Goal: Information Seeking & Learning: Learn about a topic

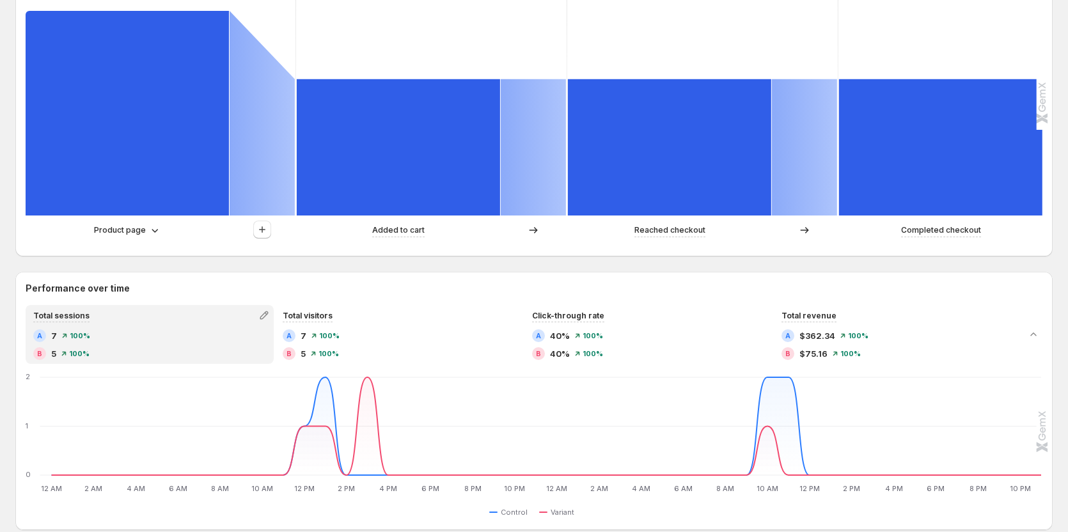
scroll to position [384, 0]
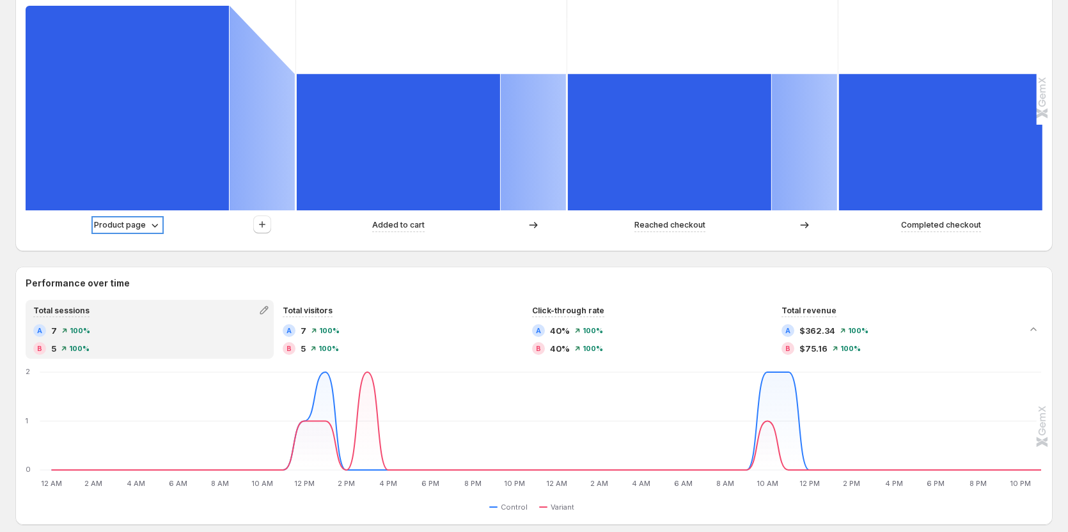
click at [141, 222] on p "Product page" at bounding box center [120, 225] width 52 height 13
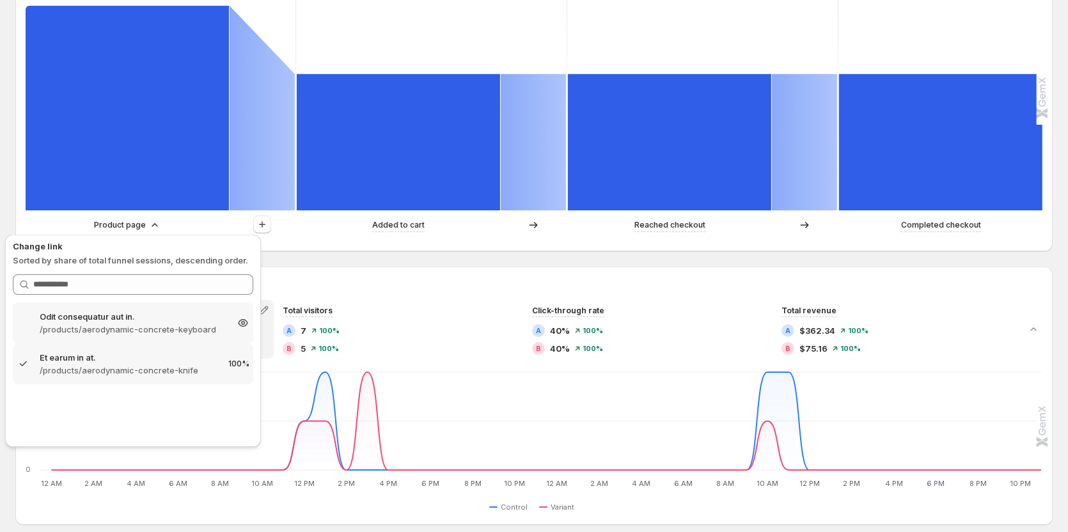
click at [133, 331] on p "/products/aerodynamic-concrete-keyboard" at bounding box center [133, 329] width 187 height 13
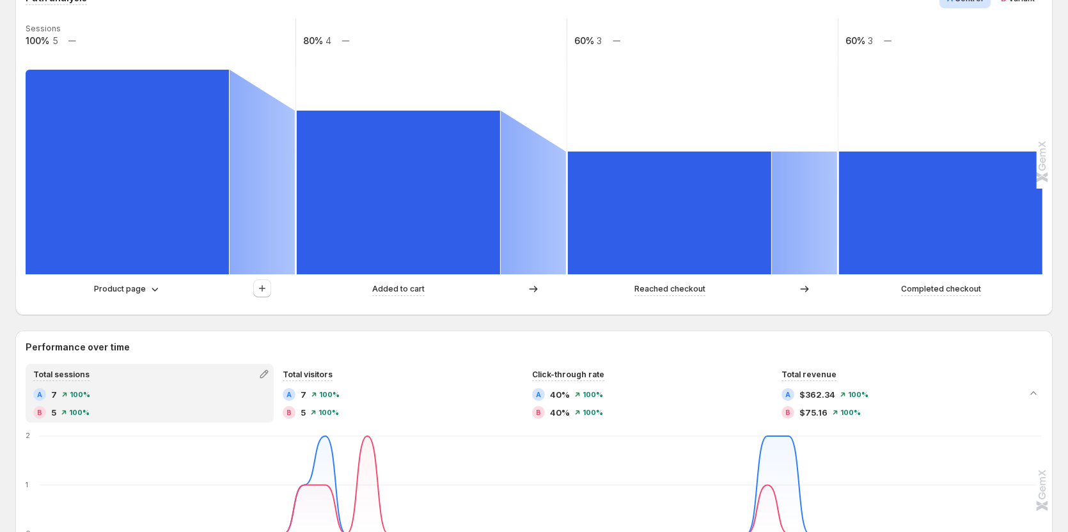
scroll to position [256, 0]
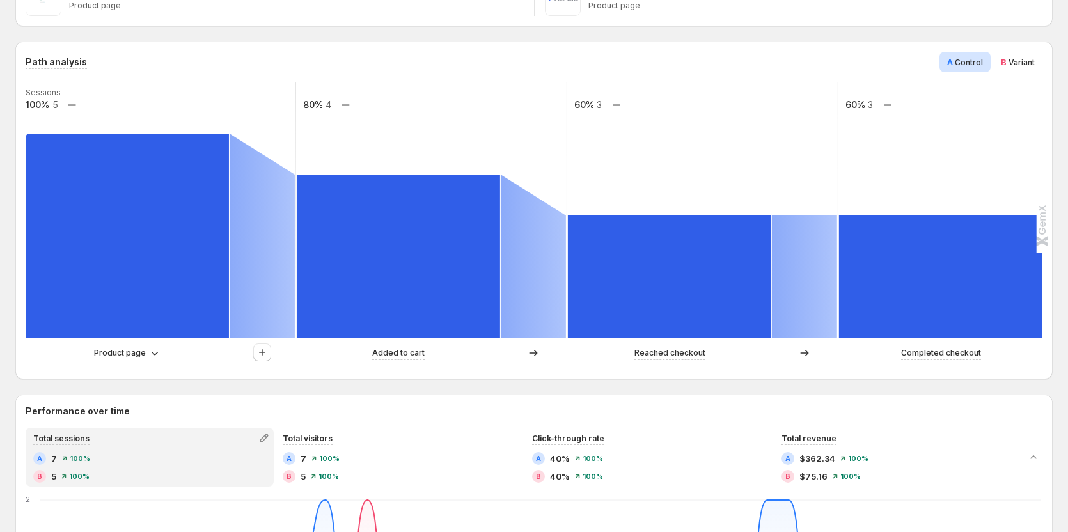
click at [1019, 56] on span "B Variant" at bounding box center [1018, 62] width 34 height 13
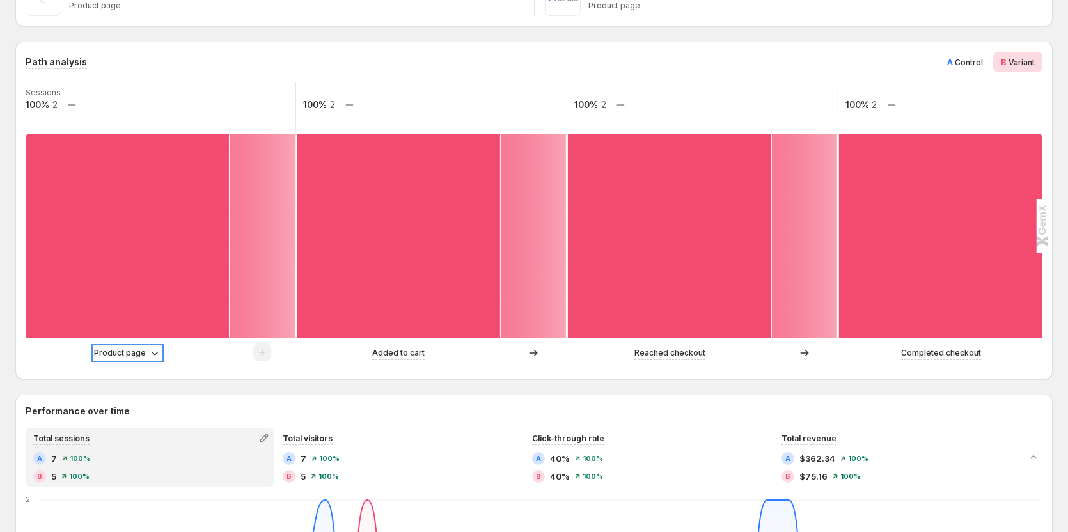
click at [138, 350] on p "Product page" at bounding box center [120, 353] width 52 height 13
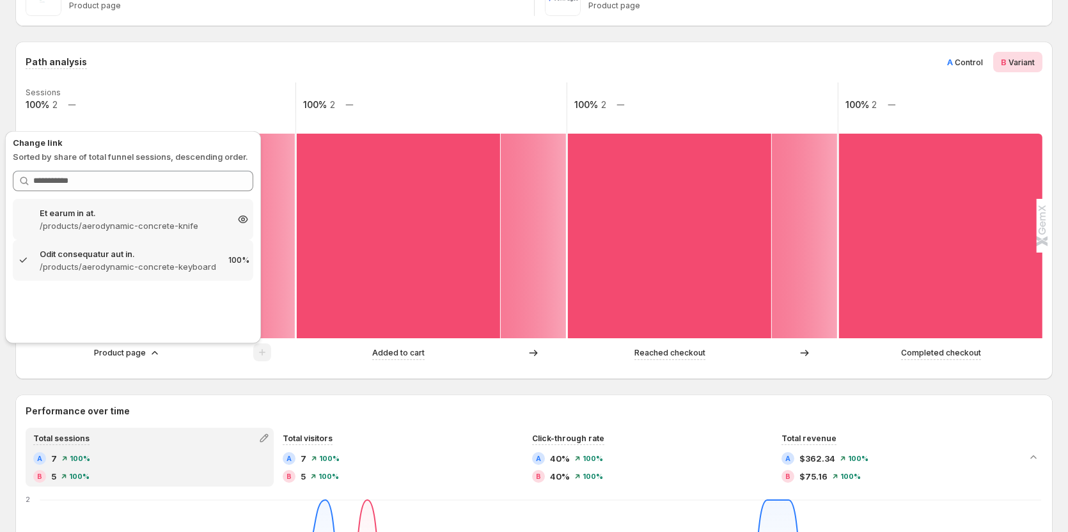
click at [144, 217] on p "Et earum in at." at bounding box center [133, 213] width 187 height 13
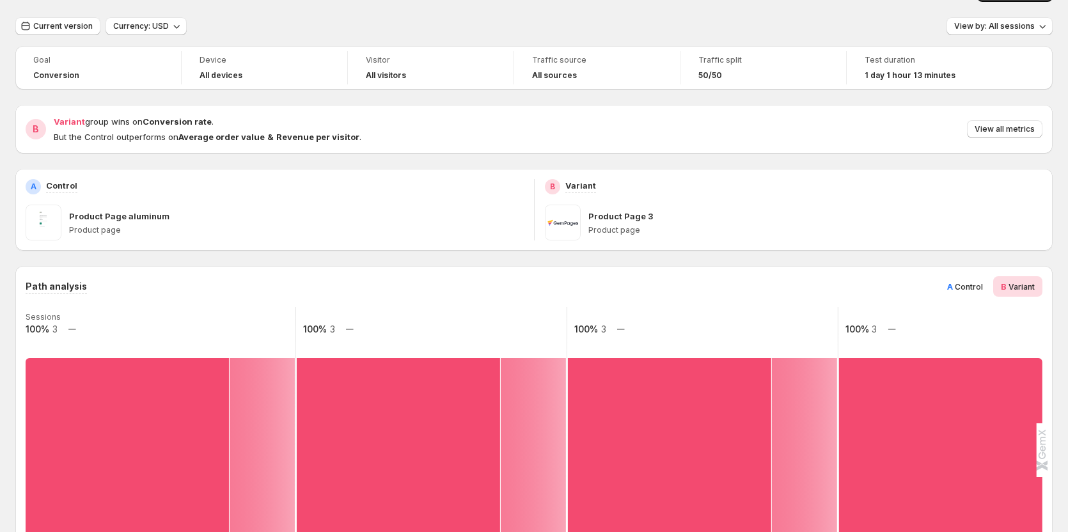
scroll to position [0, 0]
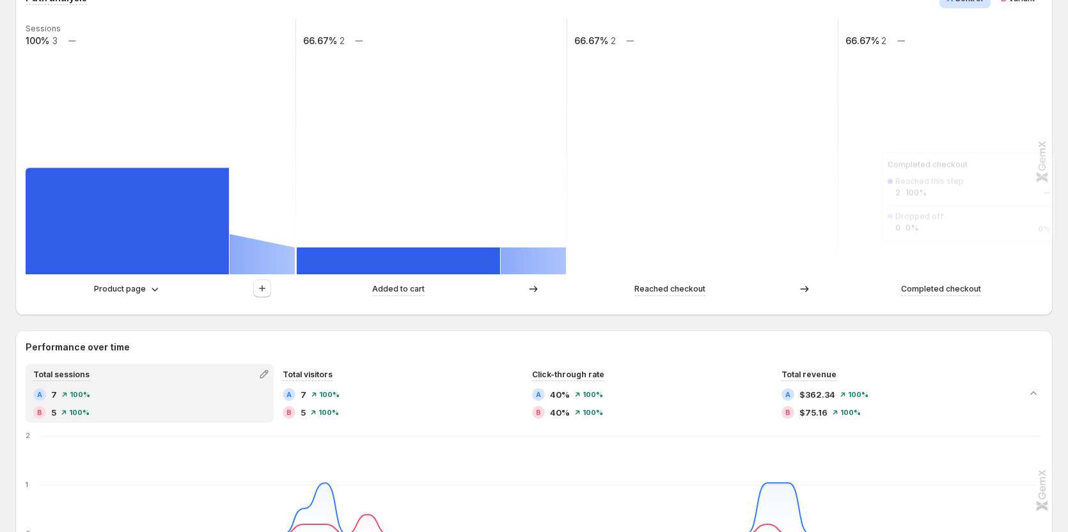
scroll to position [192, 0]
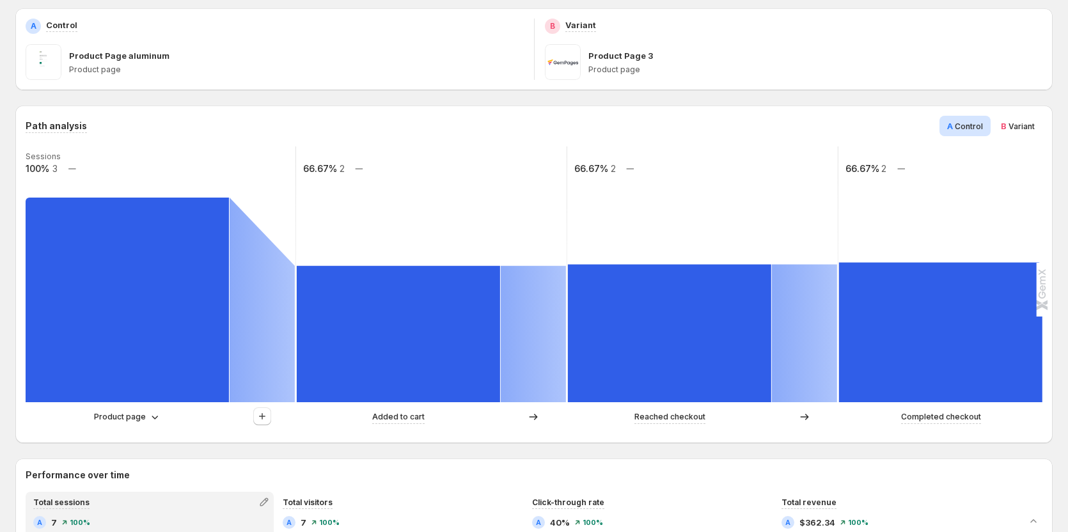
click at [1024, 122] on span "Variant" at bounding box center [1022, 127] width 26 height 10
